Goal: Task Accomplishment & Management: Use online tool/utility

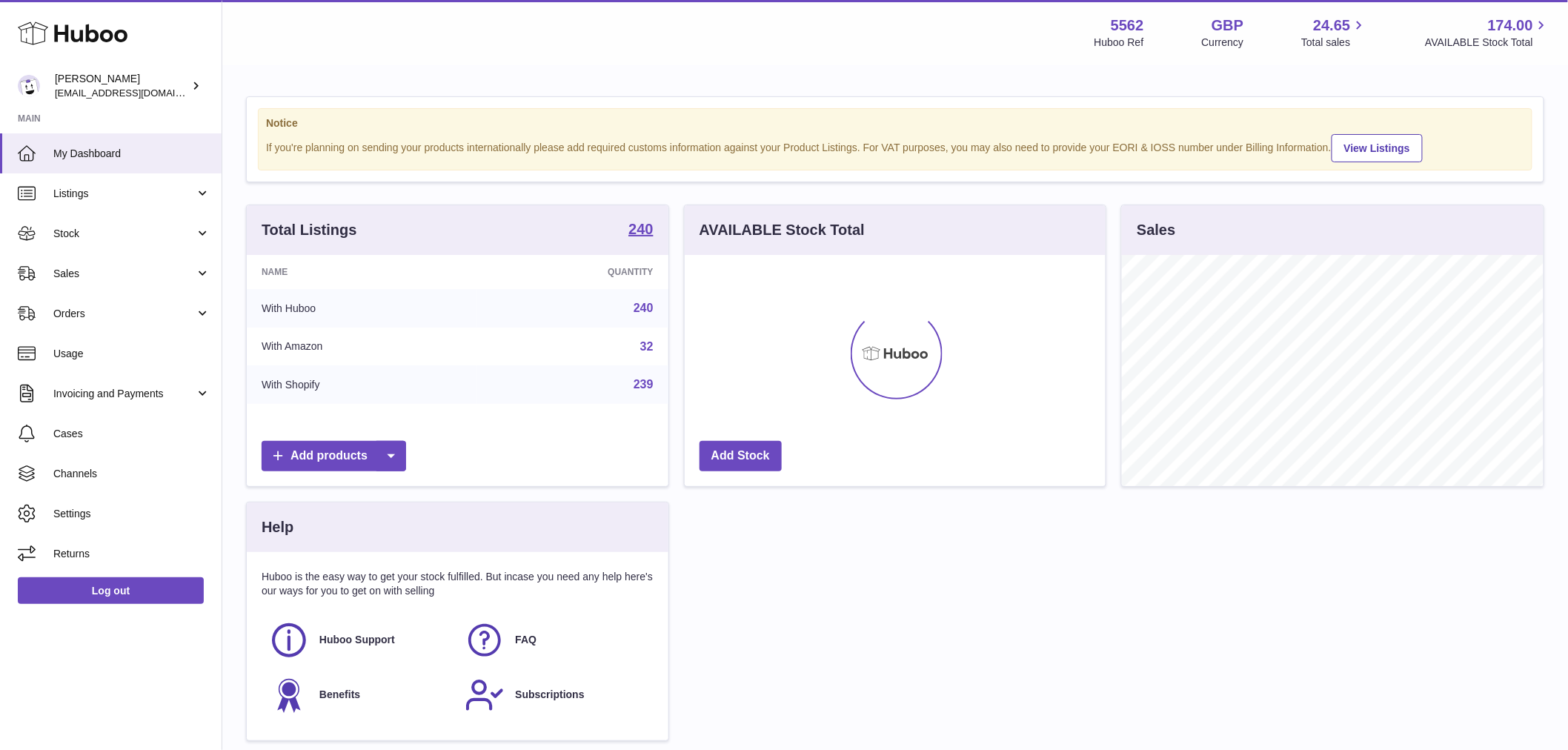
scroll to position [231, 421]
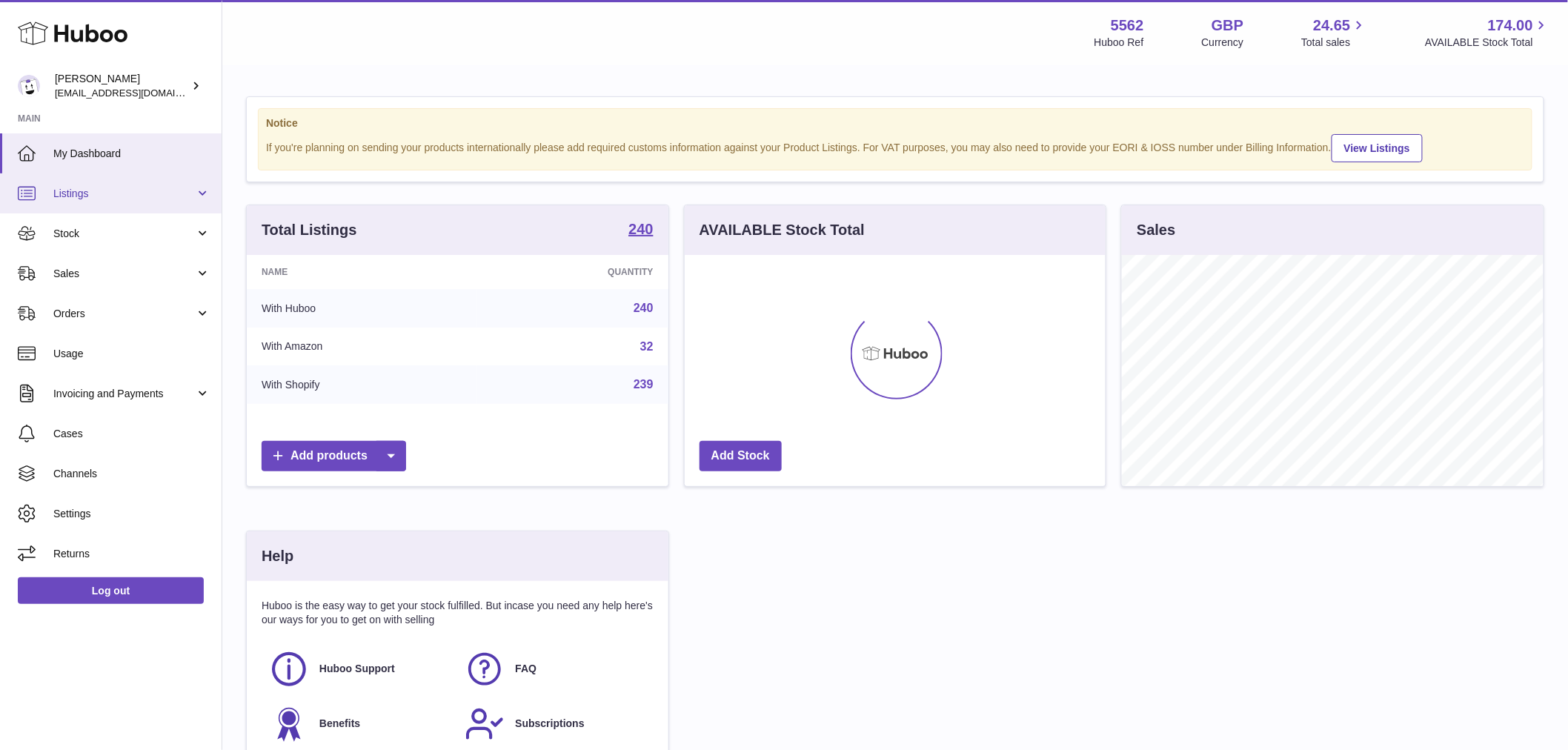
click at [129, 193] on span "Listings" at bounding box center [124, 193] width 142 height 14
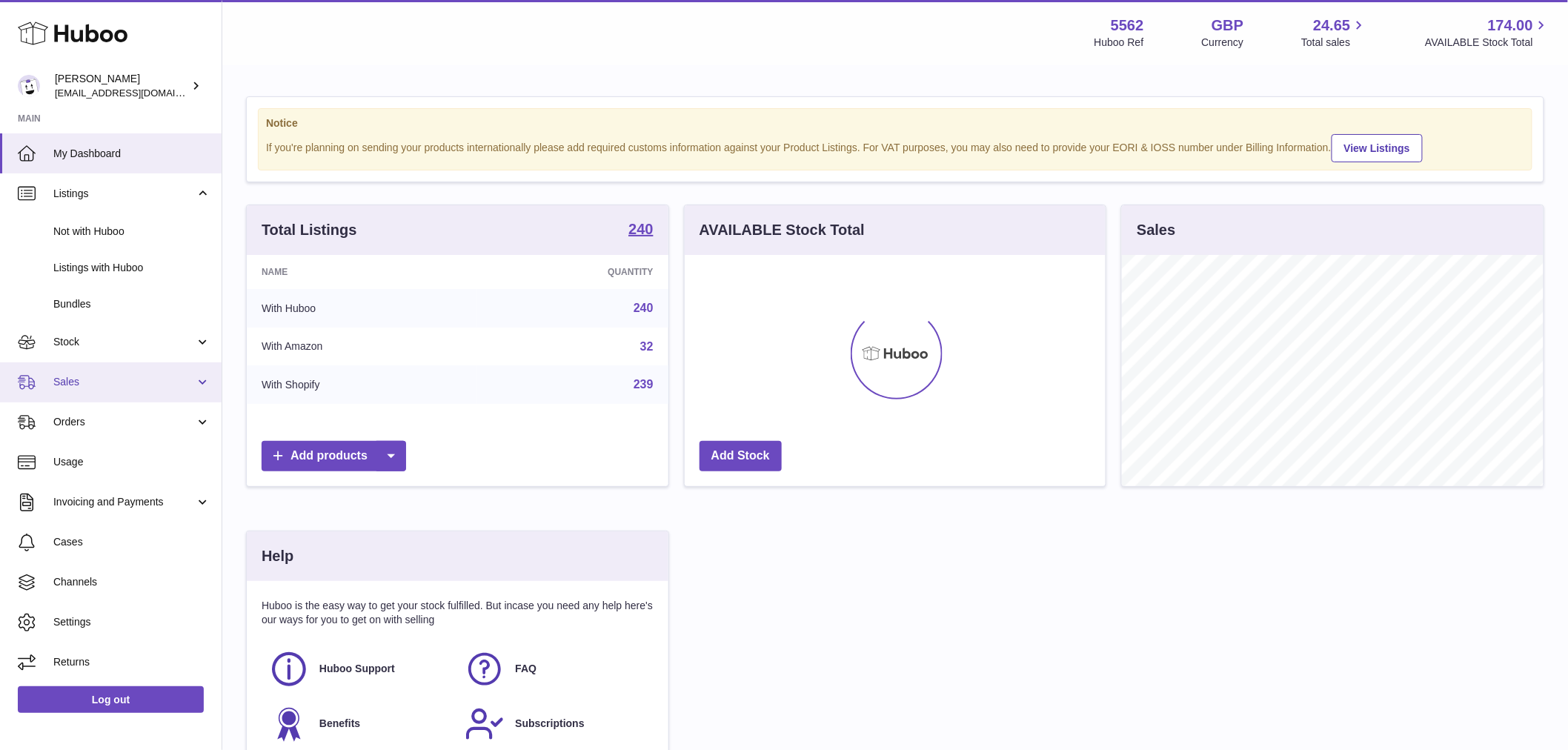
click at [106, 387] on span "Sales" at bounding box center [124, 381] width 142 height 14
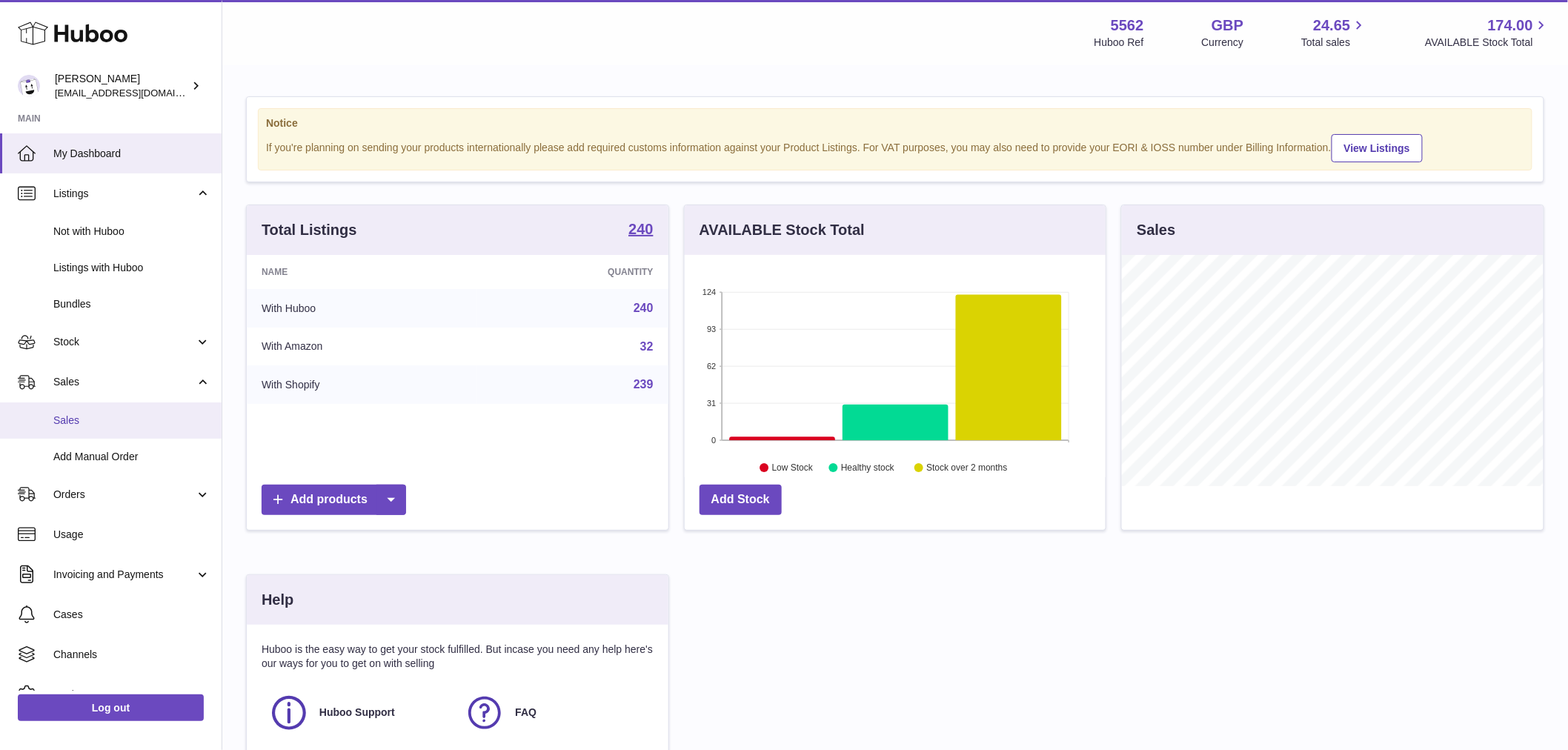
click at [107, 427] on link "Sales" at bounding box center [110, 421] width 221 height 37
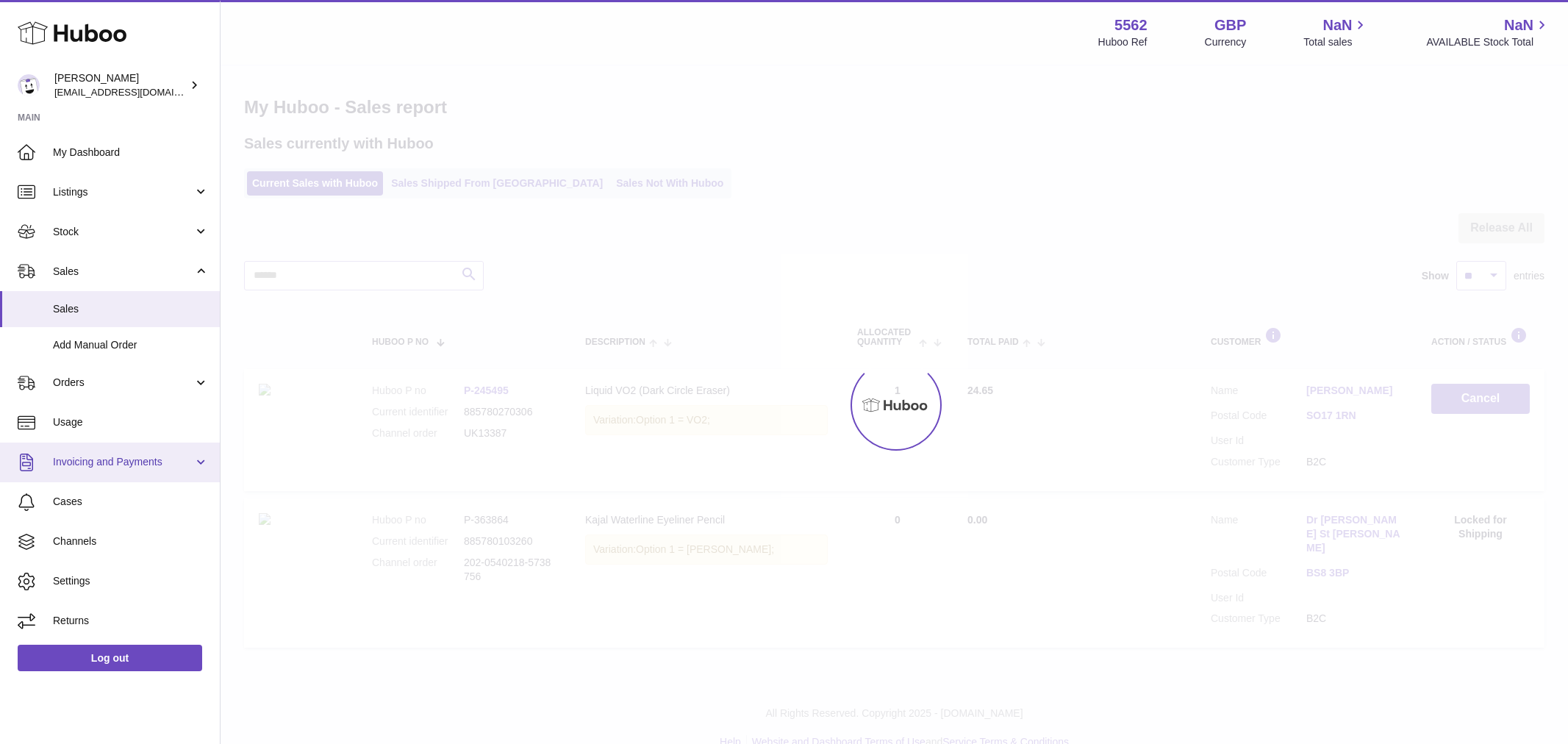
click at [122, 457] on ul "My Dashboard Listings Not with Huboo Listings with Huboo Bundles Stock Stock St…" at bounding box center [109, 386] width 219 height 508
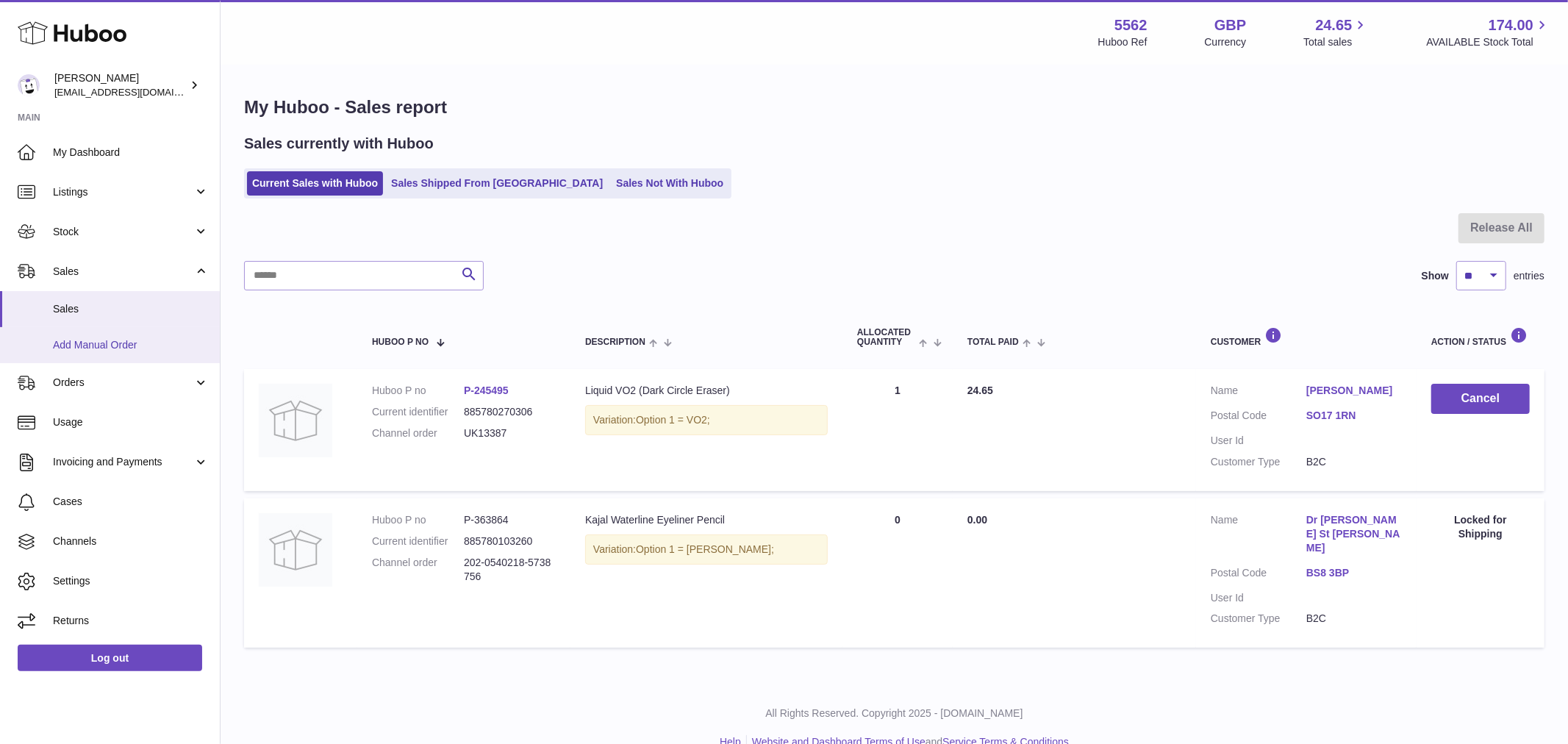
click at [126, 349] on span "Add Manual Order" at bounding box center [130, 345] width 156 height 14
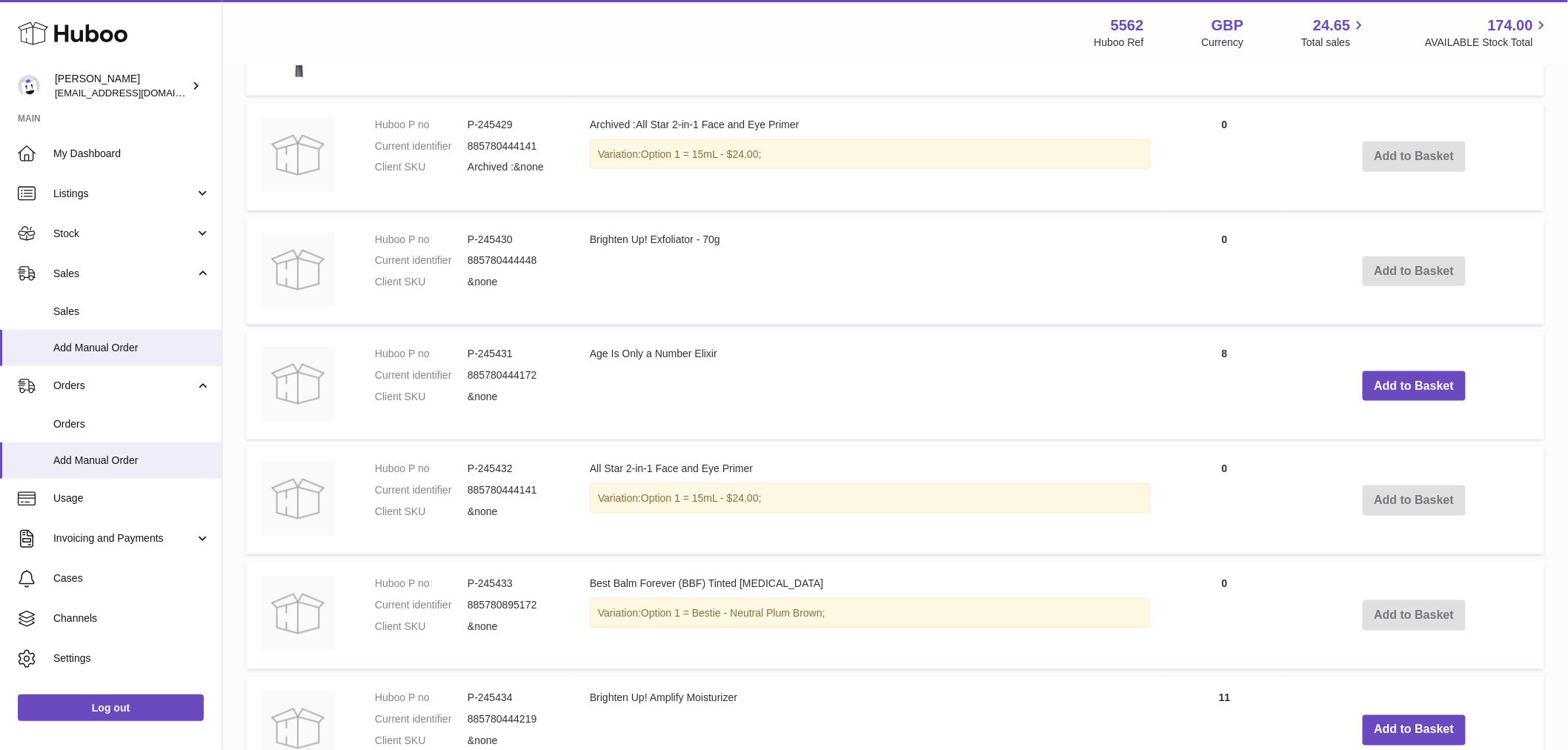
scroll to position [658, 0]
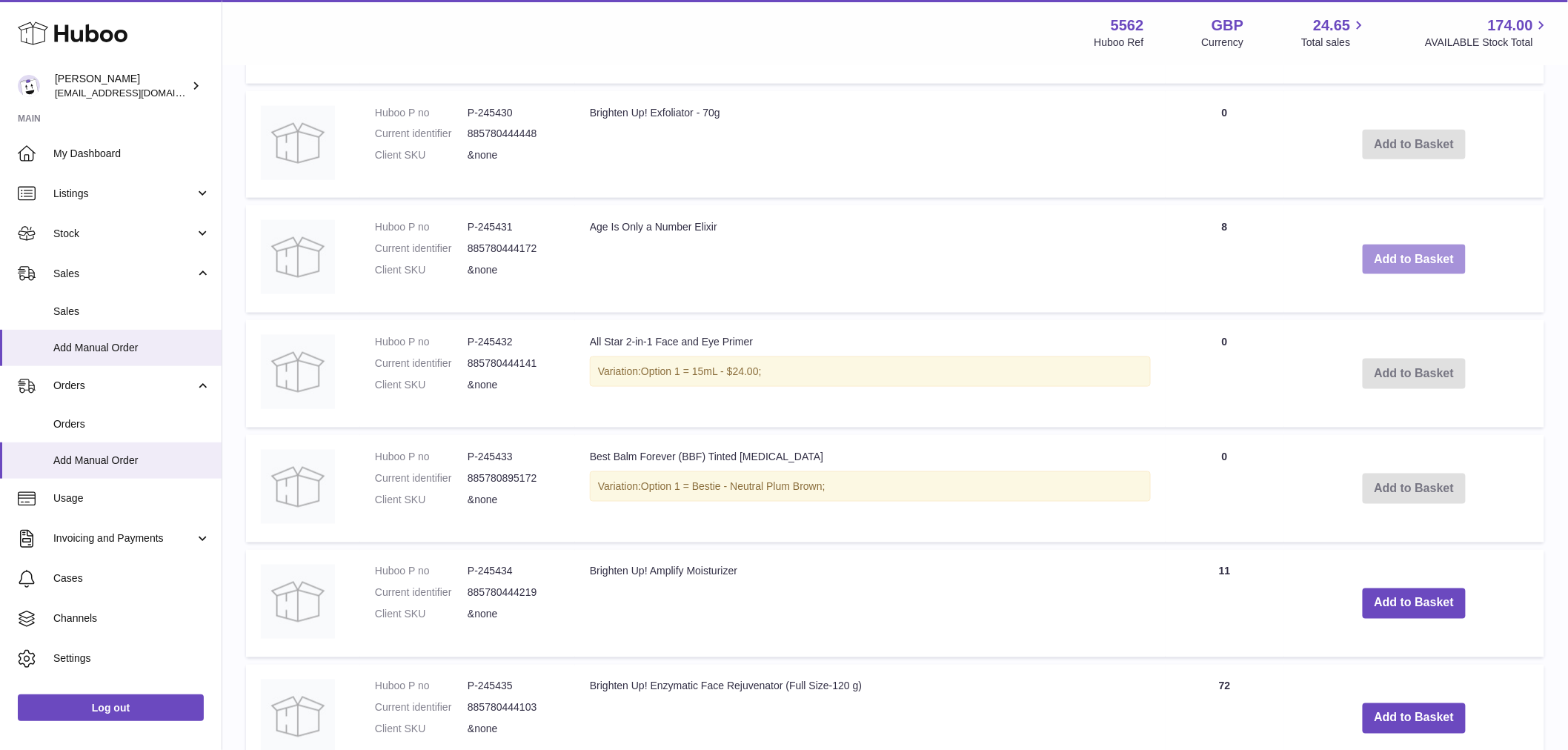
click at [1406, 260] on button "Add to Basket" at bounding box center [1414, 259] width 103 height 30
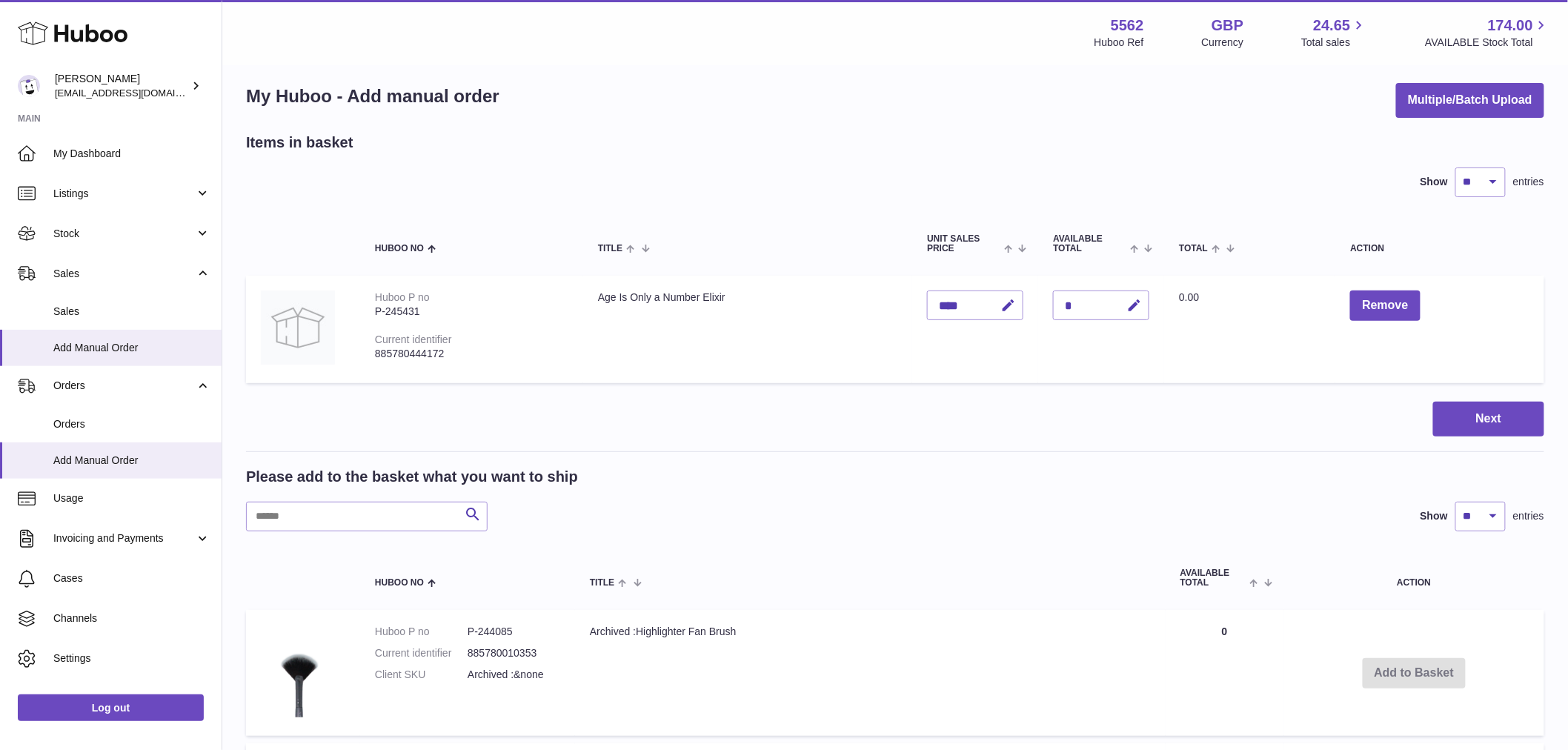
scroll to position [0, 0]
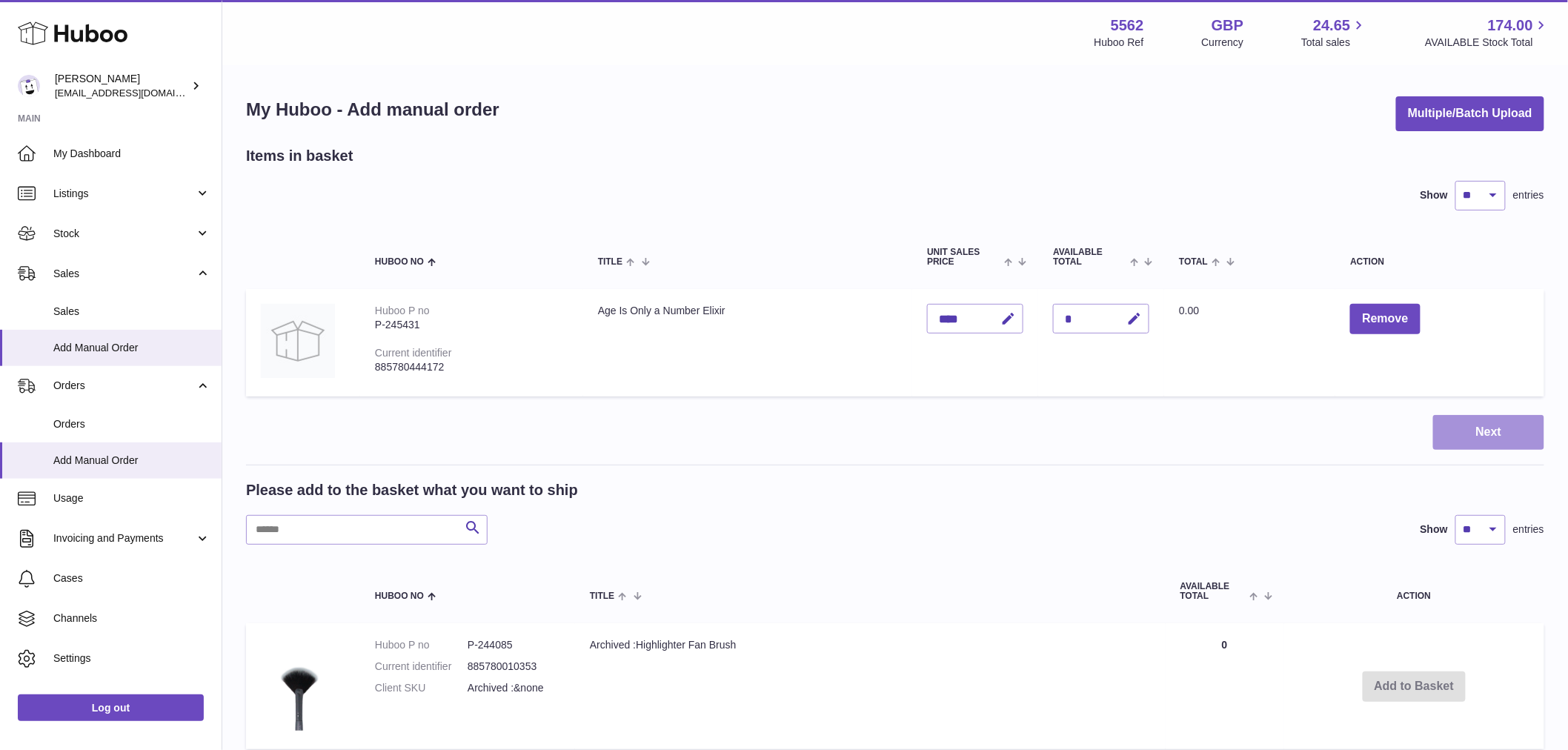
click at [1486, 420] on button "Next" at bounding box center [1488, 432] width 111 height 35
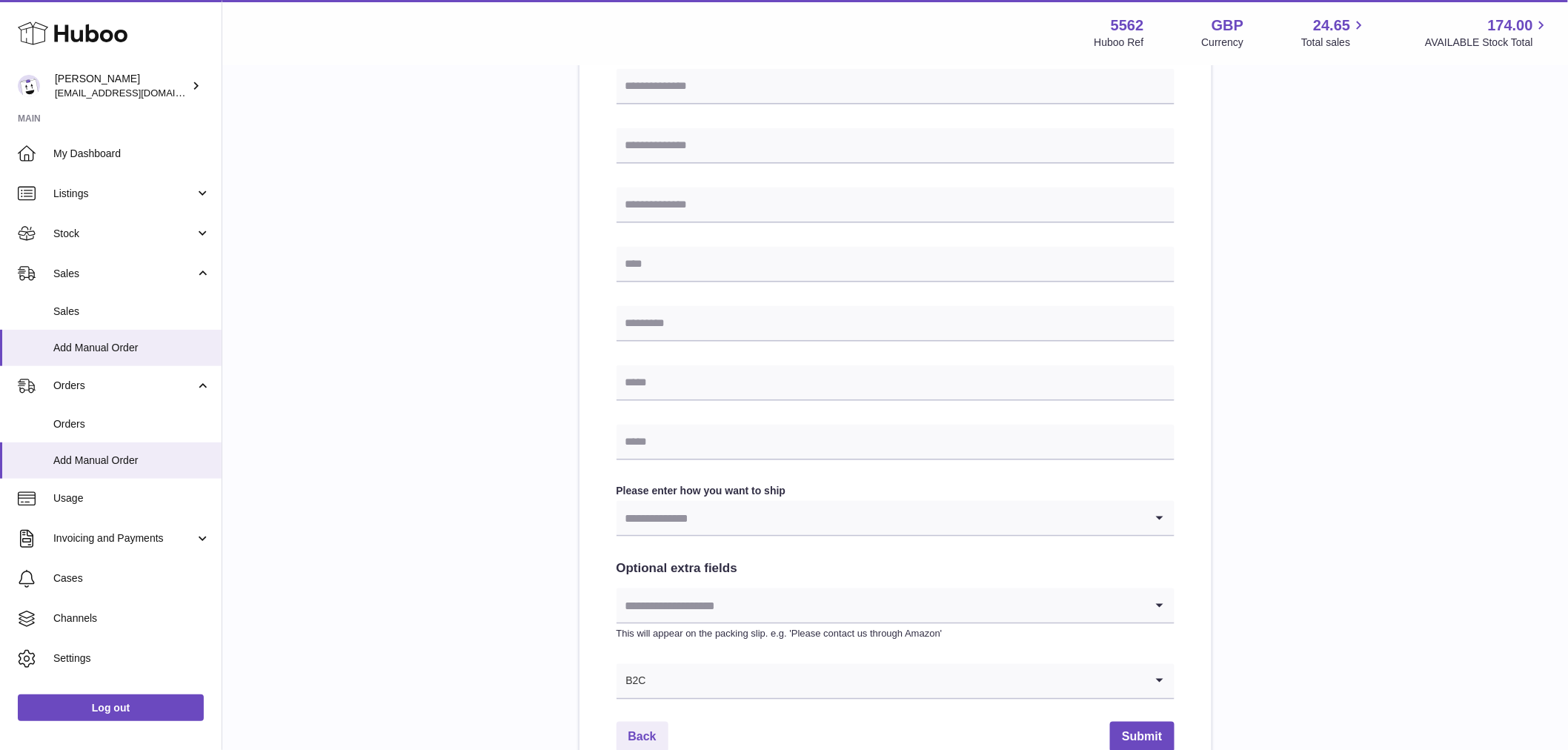
scroll to position [544, 0]
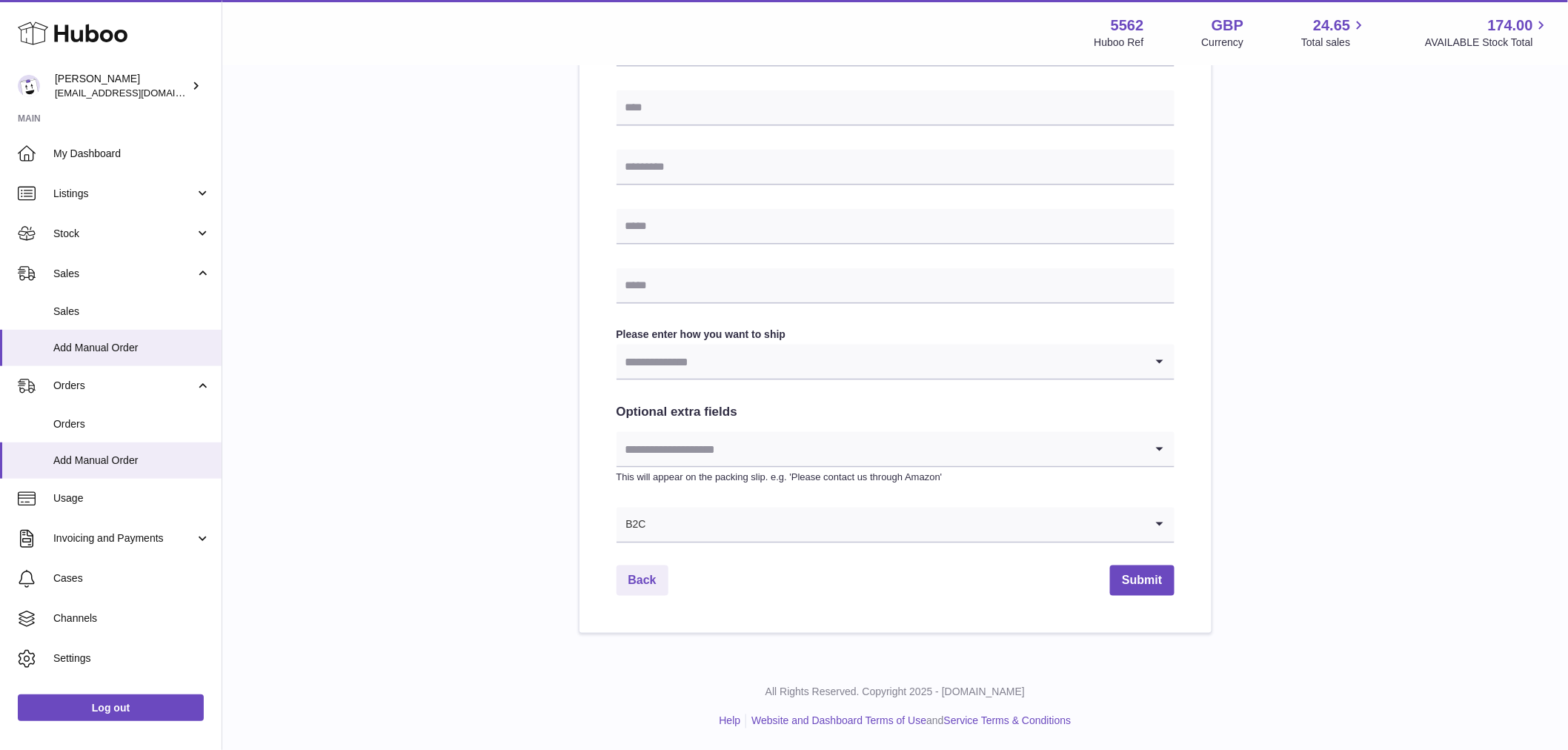
click at [702, 431] on input "Search for option" at bounding box center [881, 448] width 528 height 34
click at [704, 452] on input "Search for option" at bounding box center [881, 448] width 528 height 34
click at [559, 409] on div "Please enter where you want to ship the items UK Europe World Find Address Plea…" at bounding box center [895, 117] width 1299 height 1032
click at [781, 362] on input "Search for option" at bounding box center [881, 361] width 528 height 34
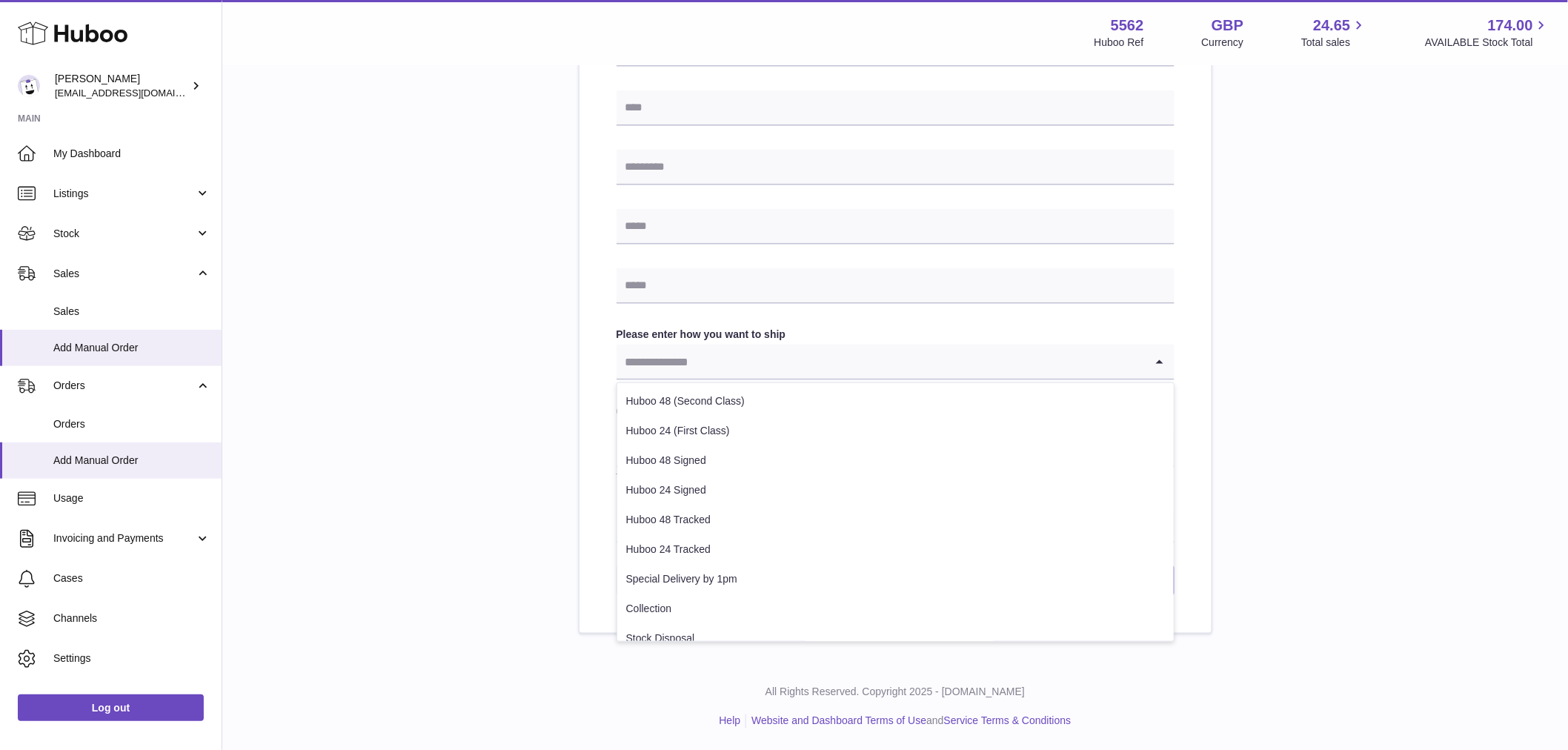
click at [951, 363] on input "Search for option" at bounding box center [881, 361] width 528 height 34
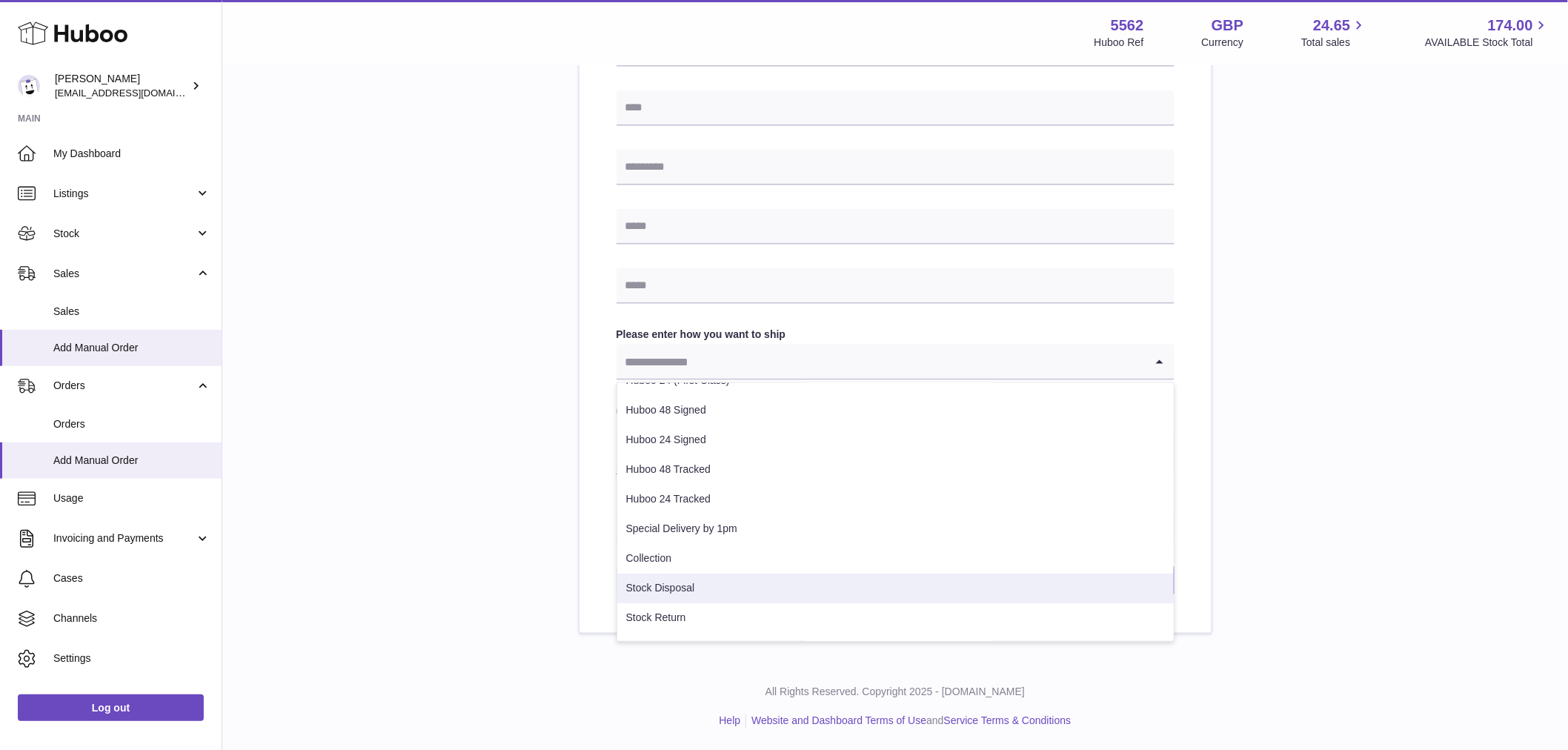
scroll to position [75, 0]
click at [537, 496] on div "Please enter where you want to ship the items UK Europe World Find Address Plea…" at bounding box center [895, 117] width 1299 height 1032
